Goal: Task Accomplishment & Management: Complete application form

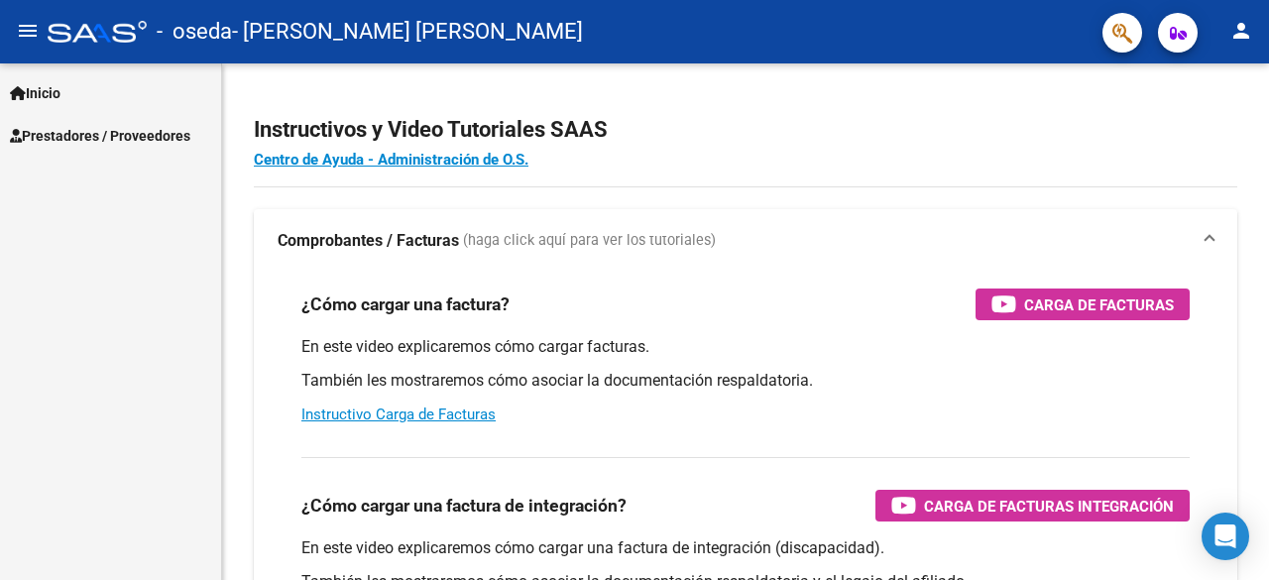
click at [119, 138] on span "Prestadores / Proveedores" at bounding box center [100, 136] width 180 height 22
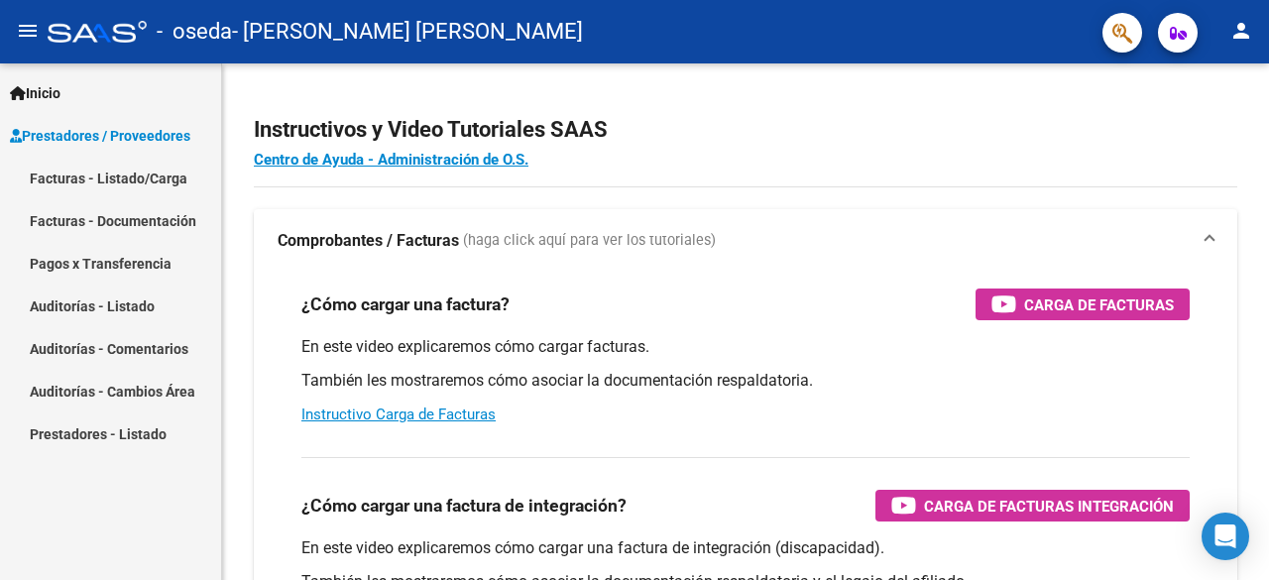
click at [128, 172] on link "Facturas - Listado/Carga" at bounding box center [110, 178] width 221 height 43
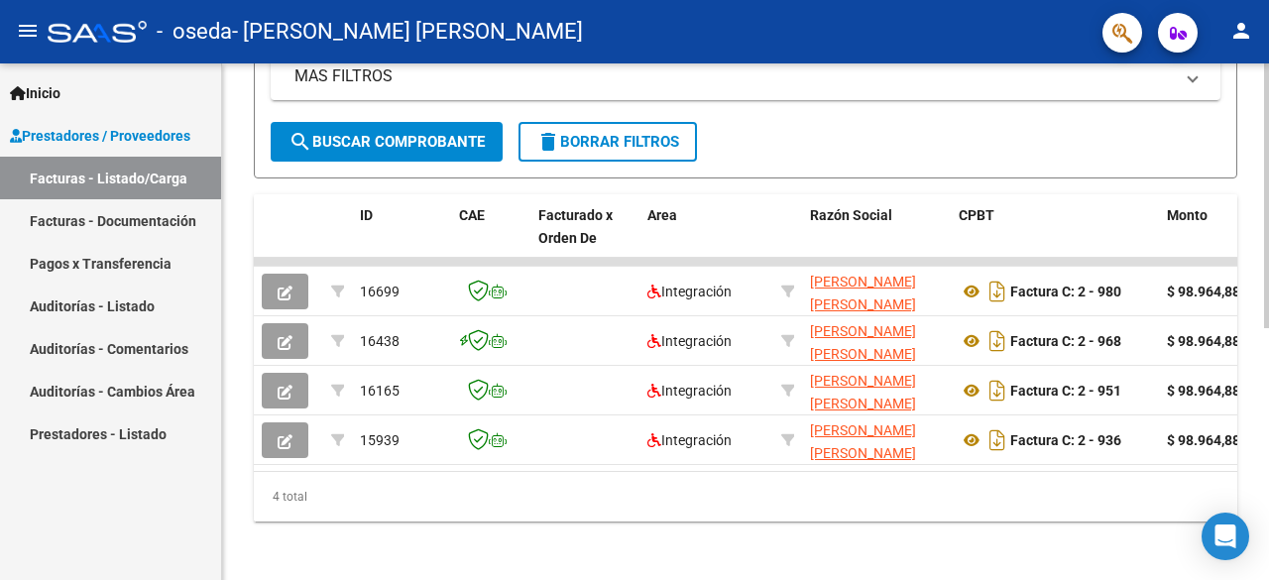
scroll to position [492, 0]
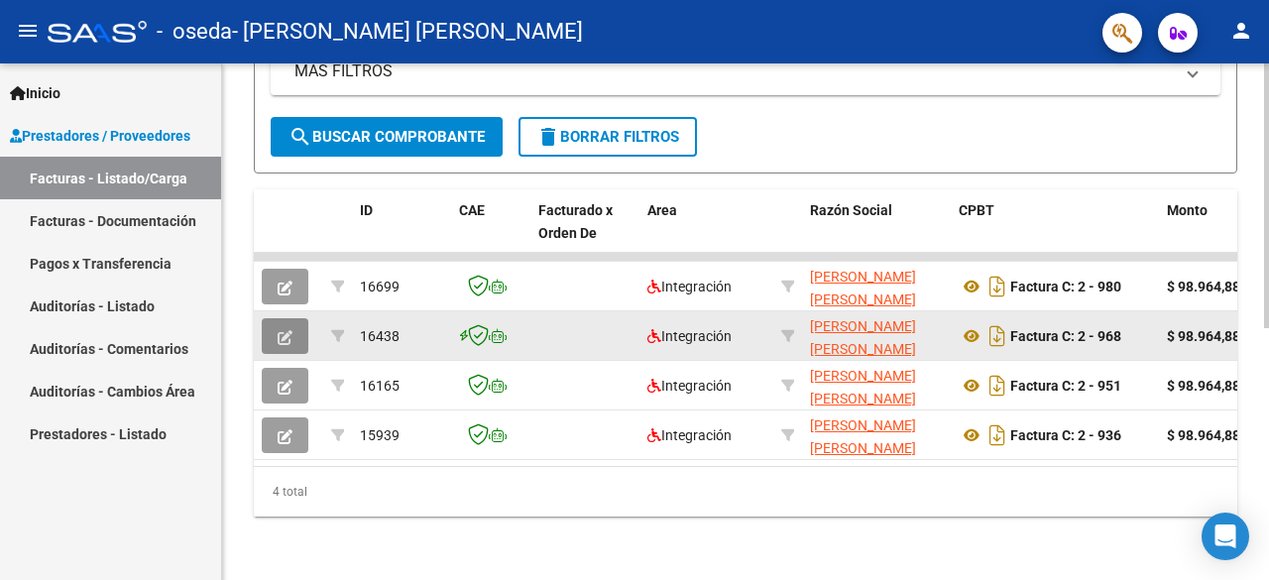
click at [288, 330] on icon "button" at bounding box center [285, 337] width 15 height 15
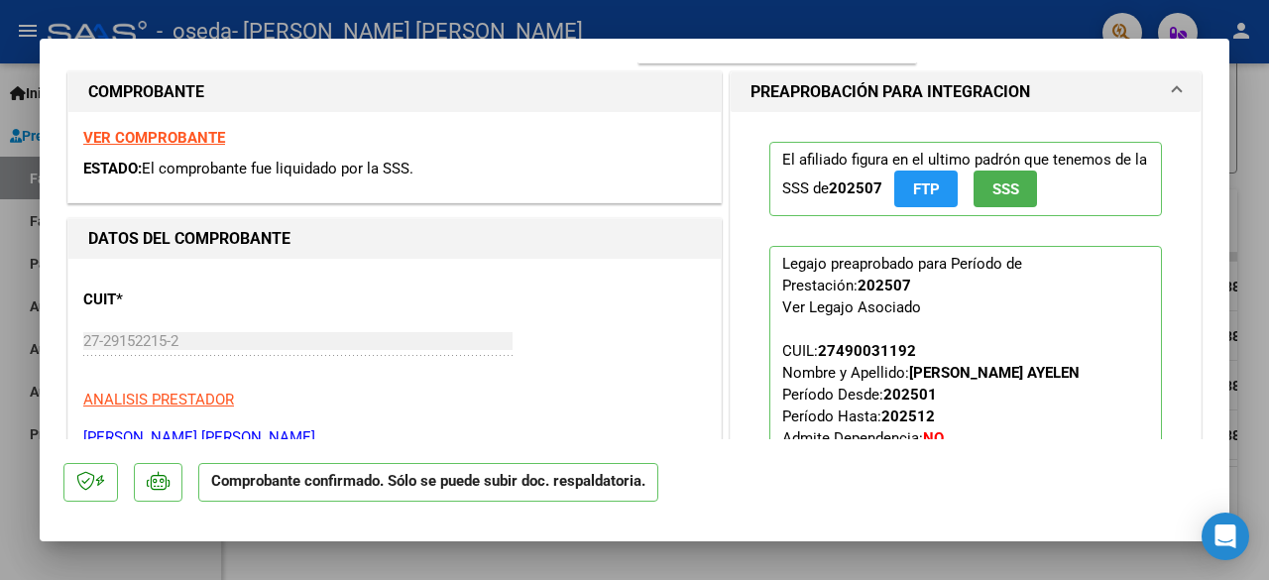
scroll to position [0, 0]
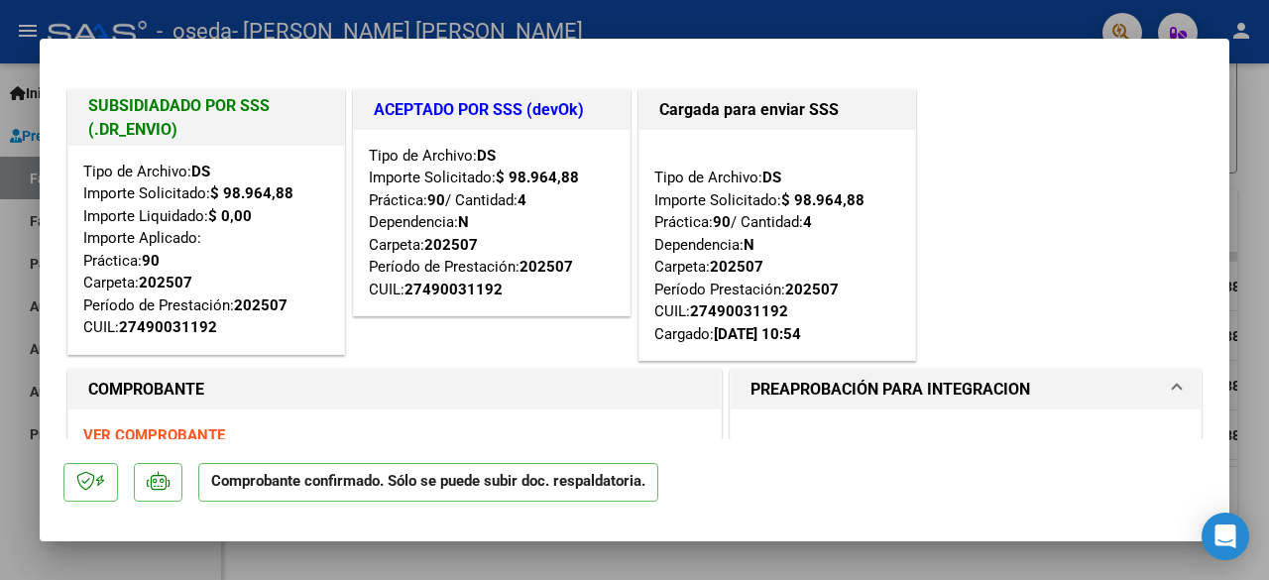
click at [765, 564] on div at bounding box center [634, 290] width 1269 height 580
type input "$ 0,00"
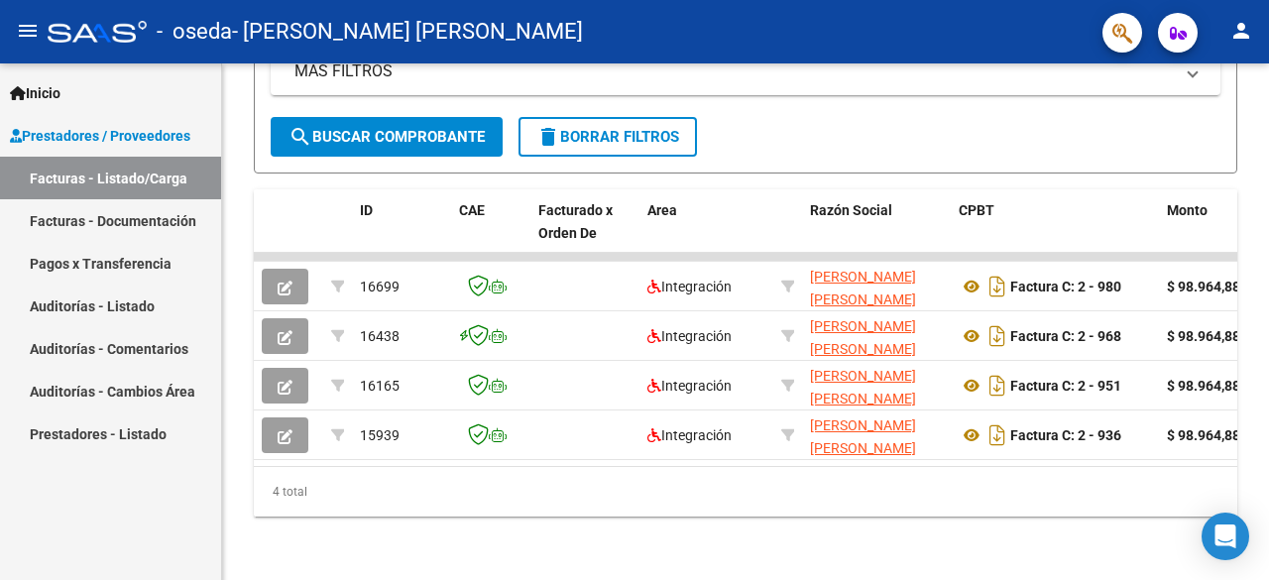
scroll to position [492, 0]
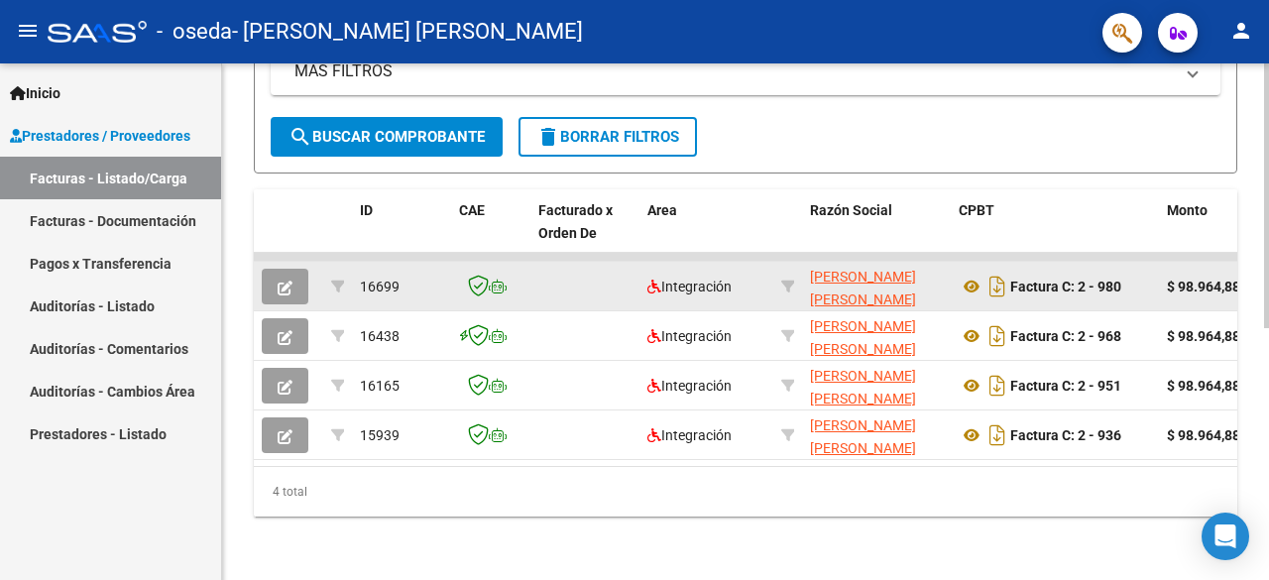
click at [295, 272] on button "button" at bounding box center [285, 287] width 47 height 36
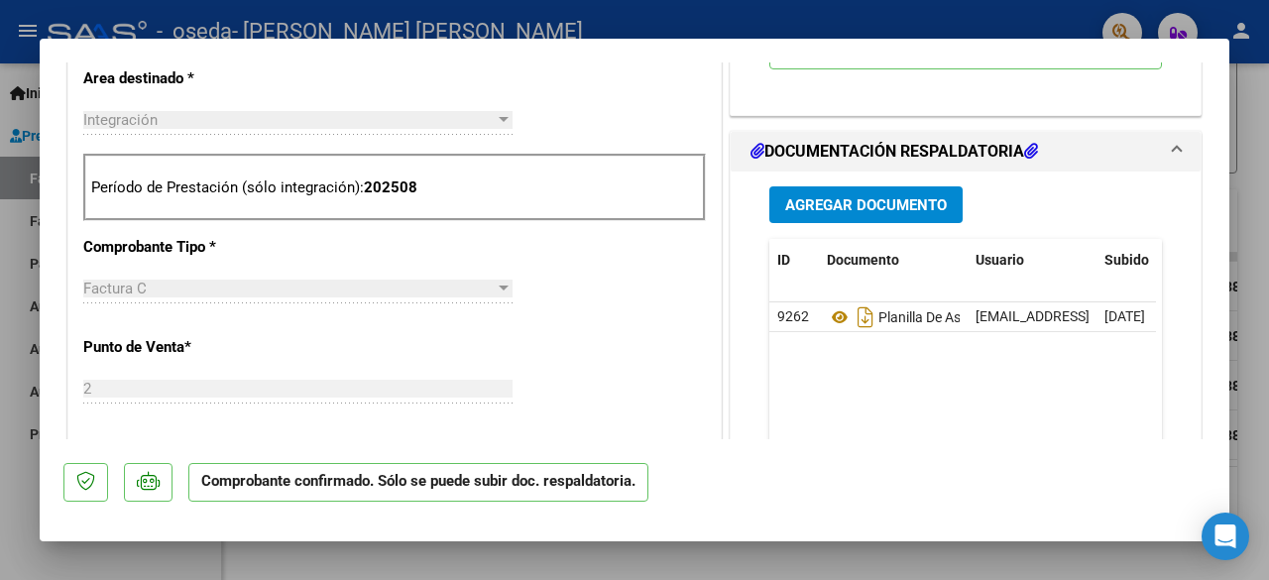
scroll to position [595, 0]
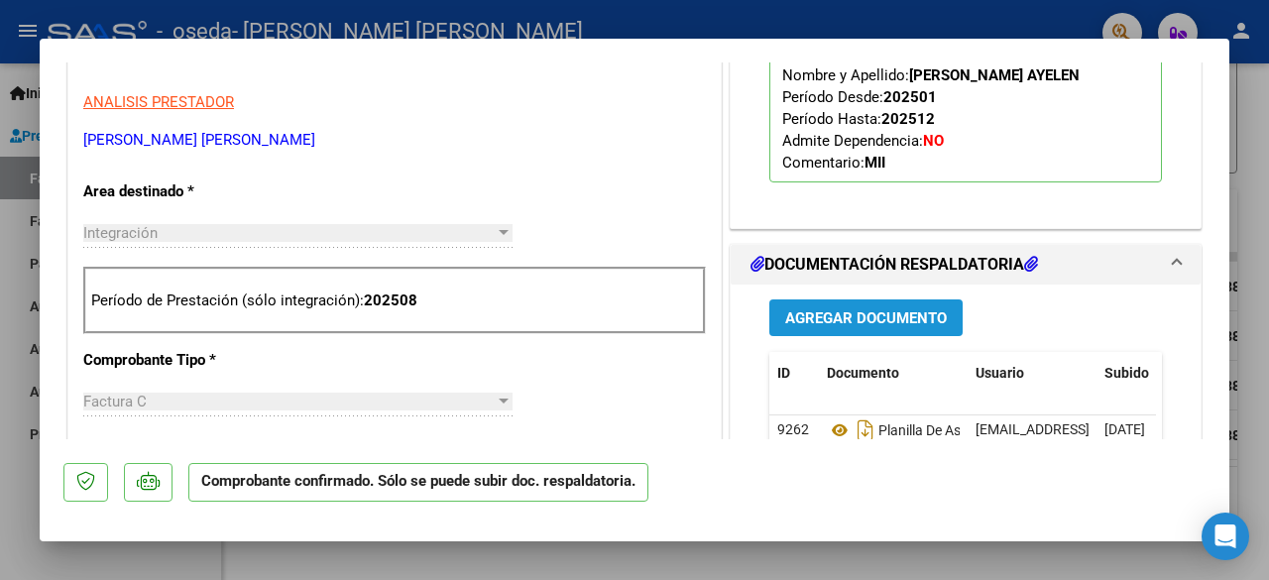
click at [847, 312] on span "Agregar Documento" at bounding box center [866, 318] width 162 height 18
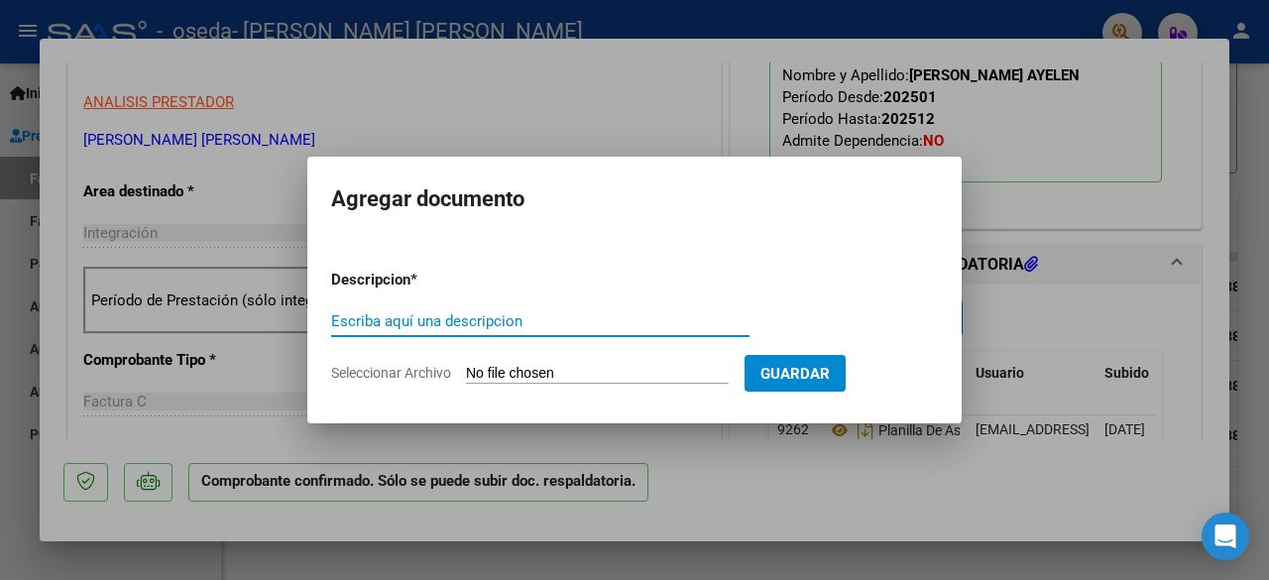
click at [504, 318] on input "Escriba aquí una descripcion" at bounding box center [540, 321] width 419 height 18
type input "recibo"
click at [803, 376] on span "Guardar" at bounding box center [795, 374] width 69 height 18
click at [432, 372] on span "Seleccionar Archivo" at bounding box center [391, 373] width 120 height 16
click at [466, 372] on input "Seleccionar Archivo" at bounding box center [597, 374] width 263 height 19
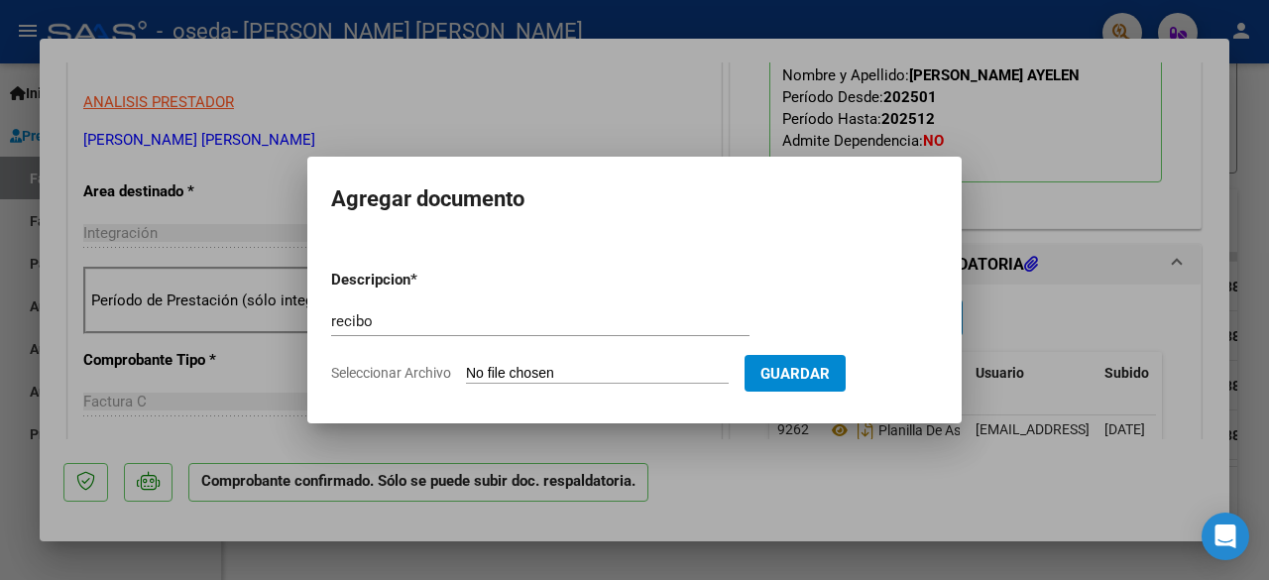
type input "C:\fakepath\julio25.jpg"
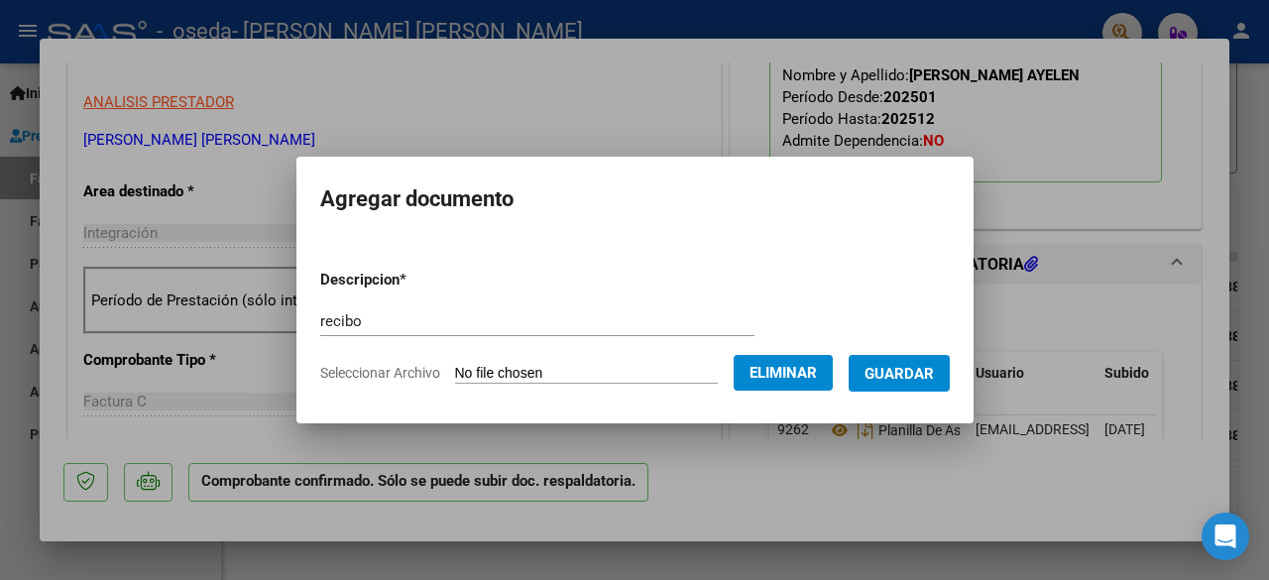
click at [922, 370] on span "Guardar" at bounding box center [899, 374] width 69 height 18
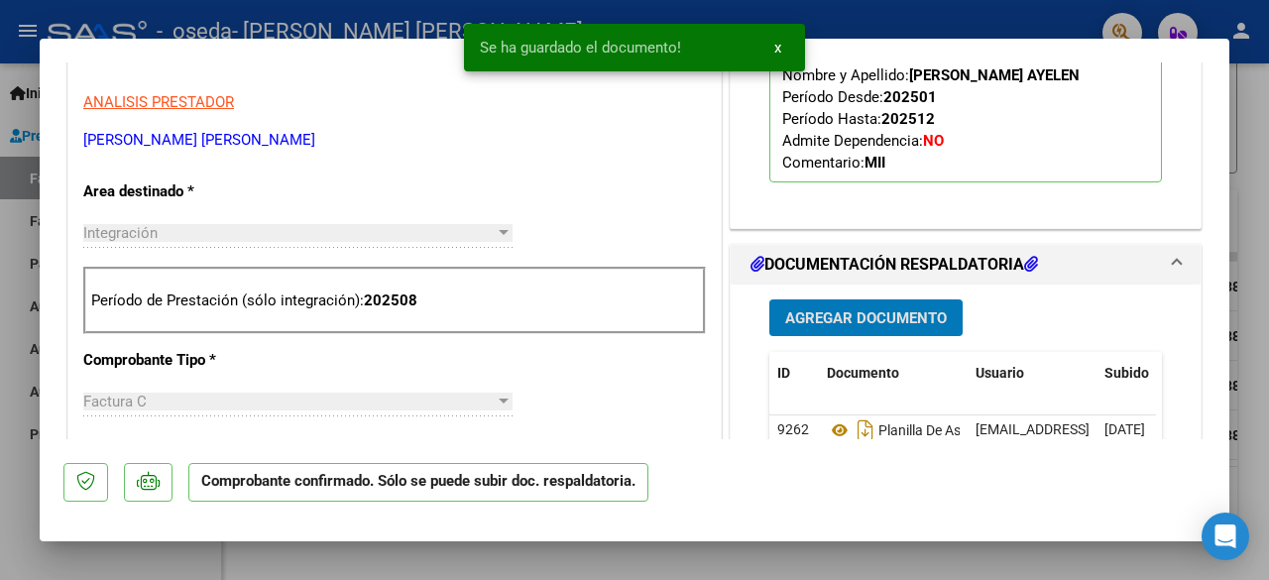
click at [970, 558] on div at bounding box center [634, 290] width 1269 height 580
type input "$ 0,00"
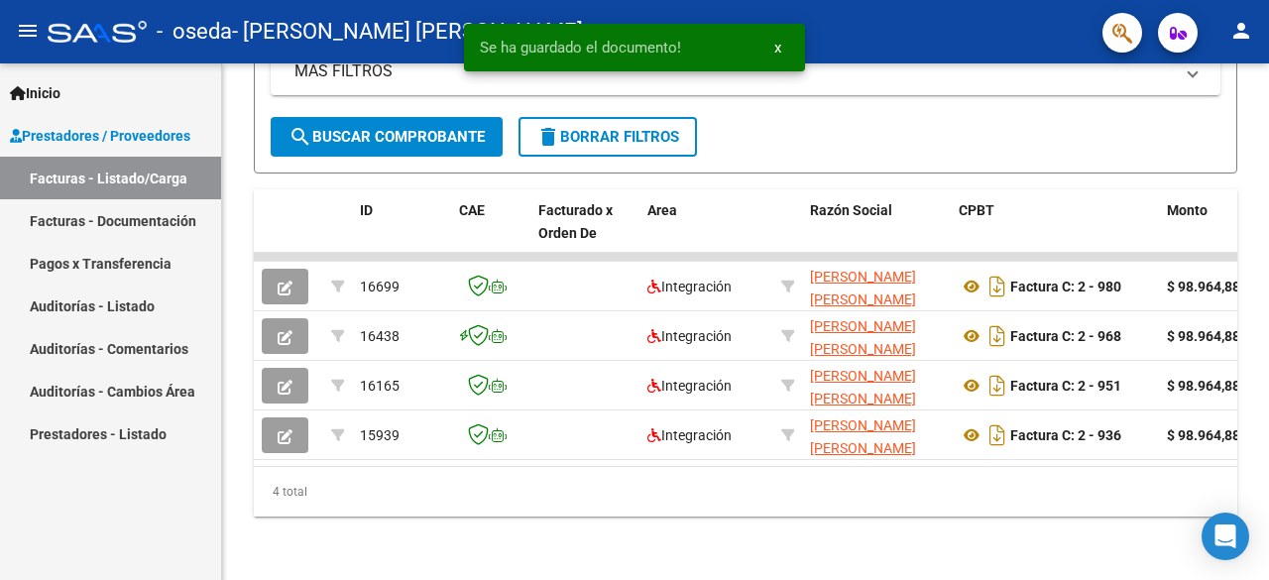
scroll to position [492, 0]
